Goal: Transaction & Acquisition: Obtain resource

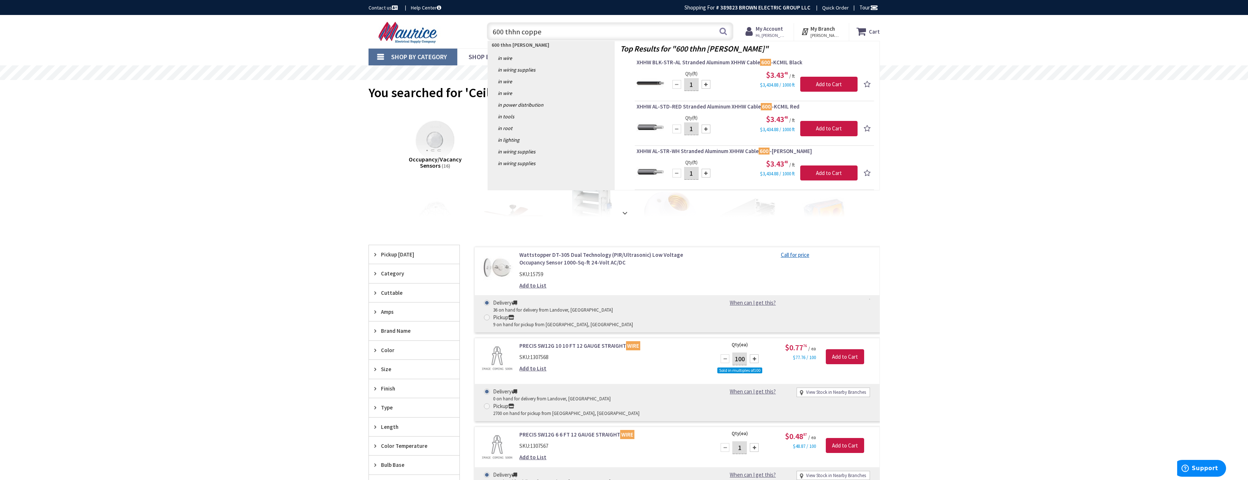
type input "600 thhn copper"
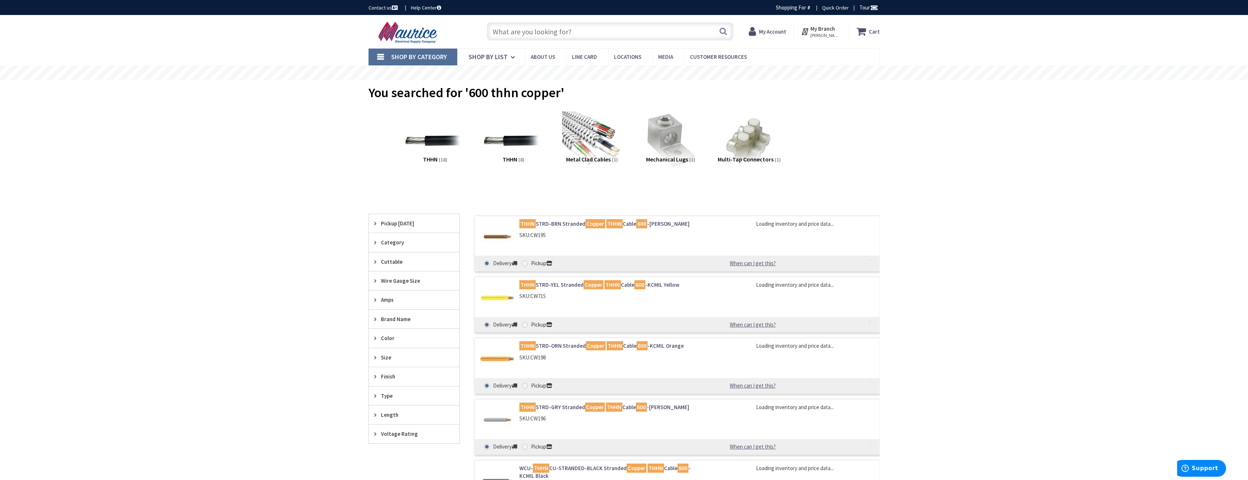
scroll to position [37, 0]
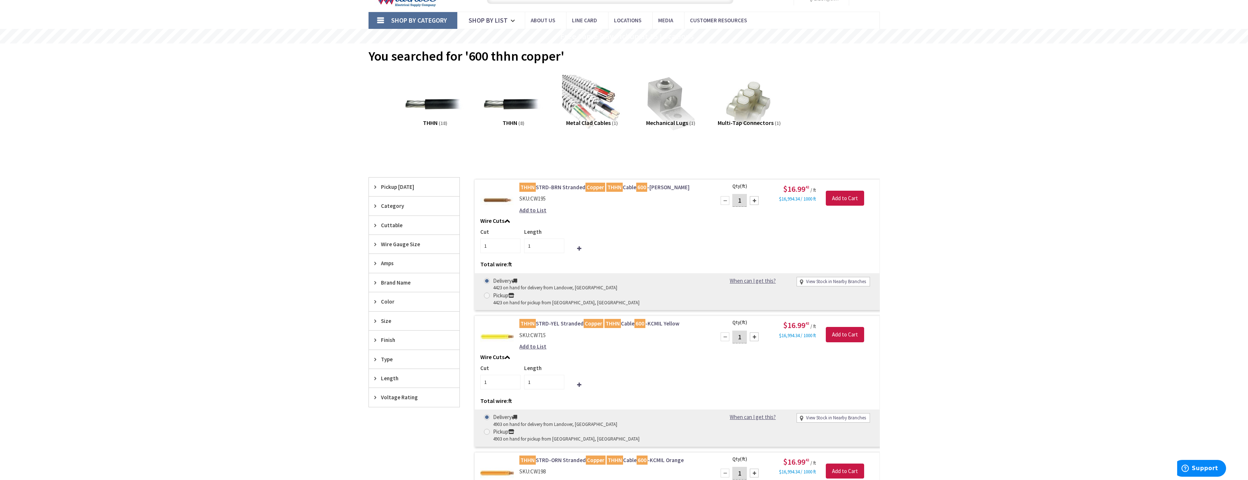
click at [560, 187] on link "THHN STRD-BRN Stranded Copper THHN Cable 600 -KCMIL Brown" at bounding box center [612, 187] width 186 height 8
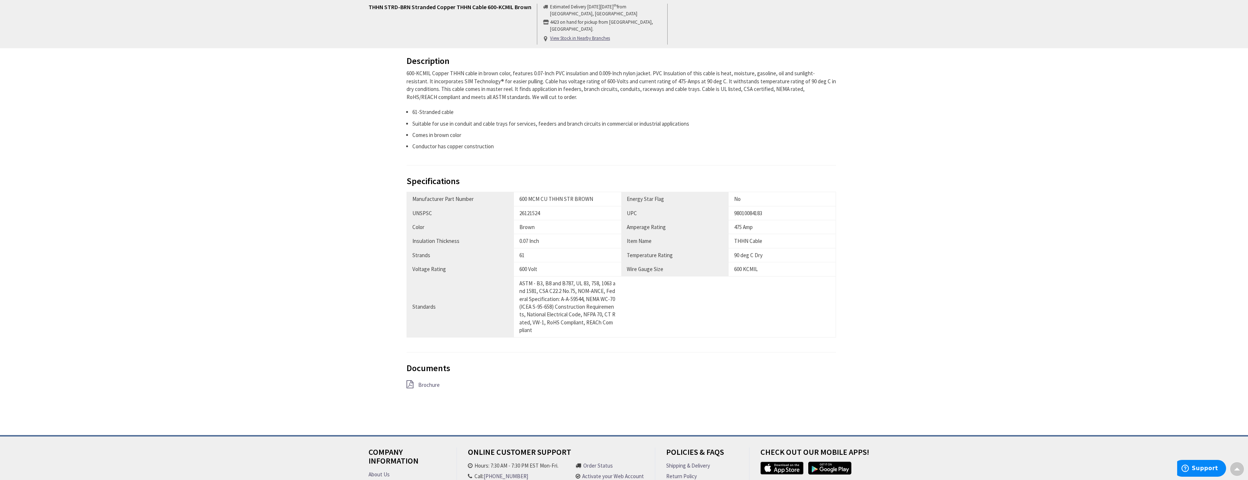
scroll to position [292, 0]
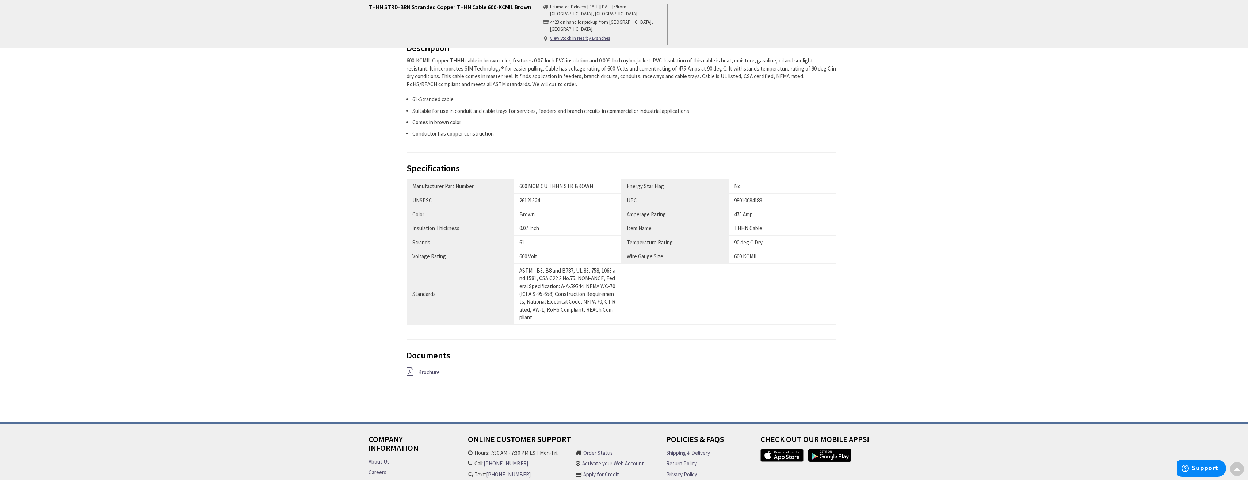
click at [420, 371] on span "Brochure" at bounding box center [429, 372] width 22 height 7
